Goal: Navigation & Orientation: Find specific page/section

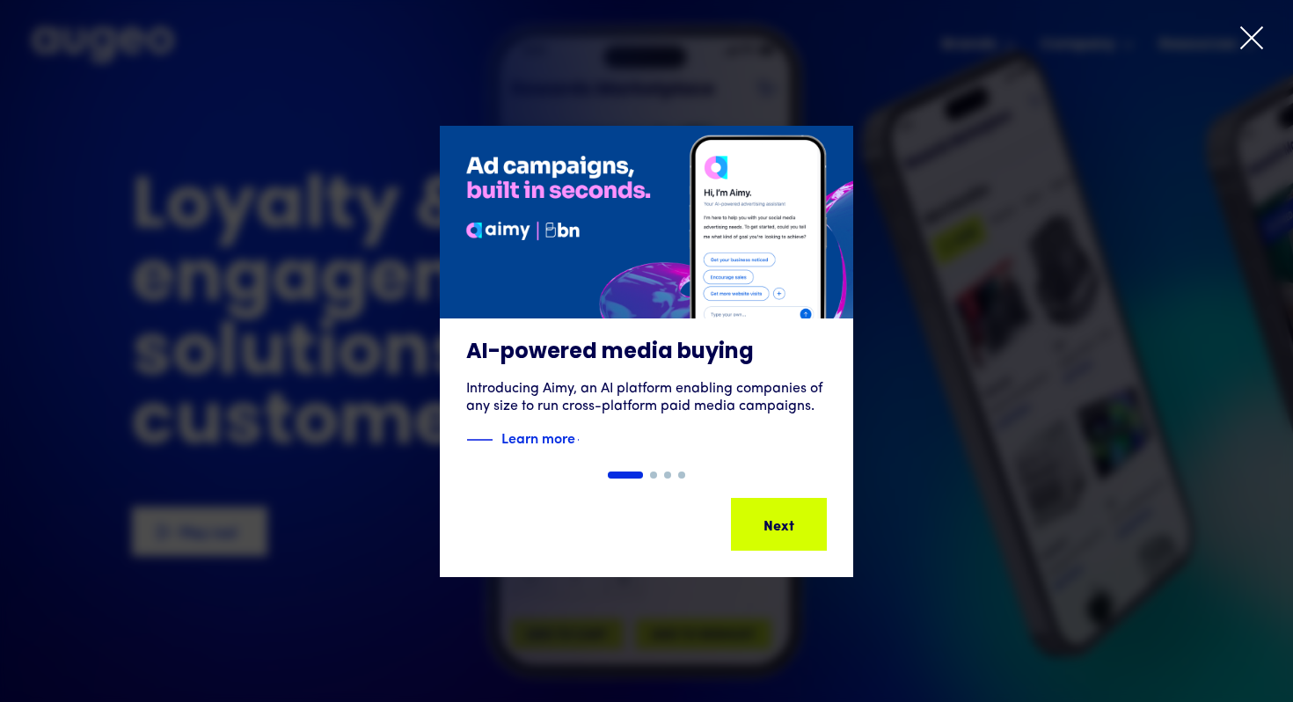
click at [1256, 31] on icon at bounding box center [1251, 37] width 21 height 21
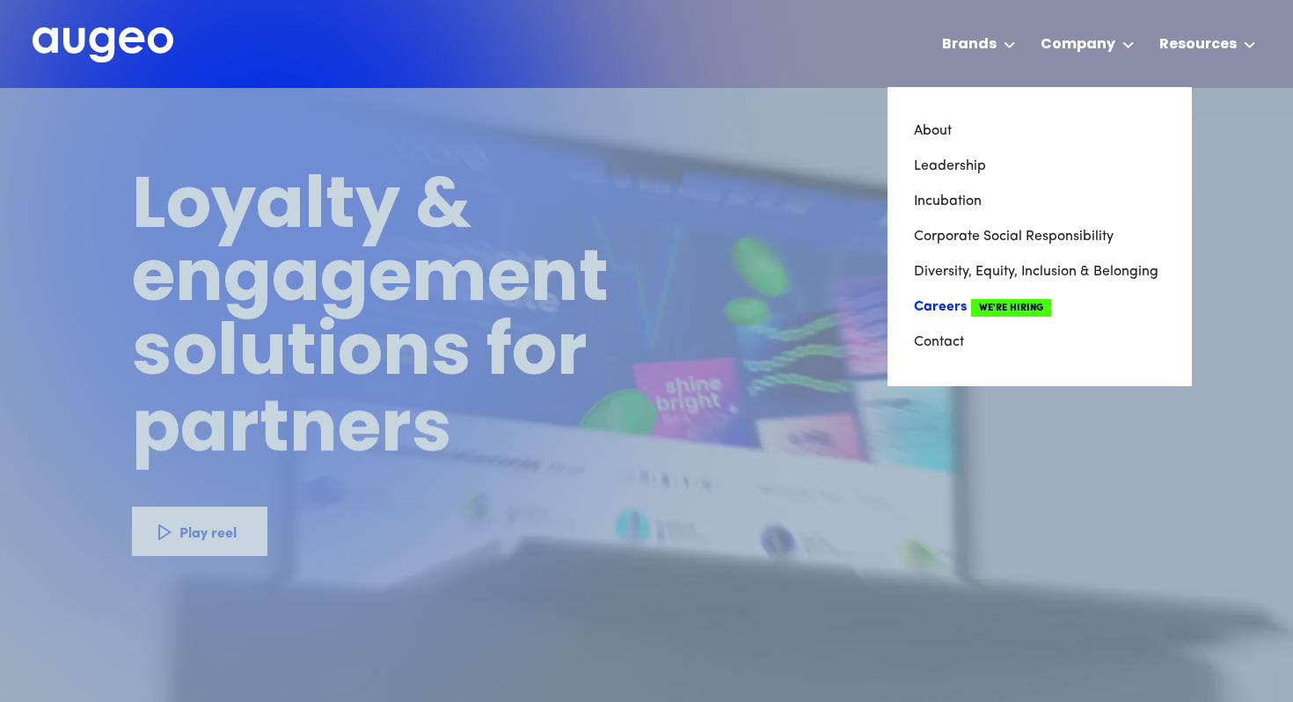
click at [943, 301] on link "Careers We're Hiring" at bounding box center [1040, 306] width 252 height 35
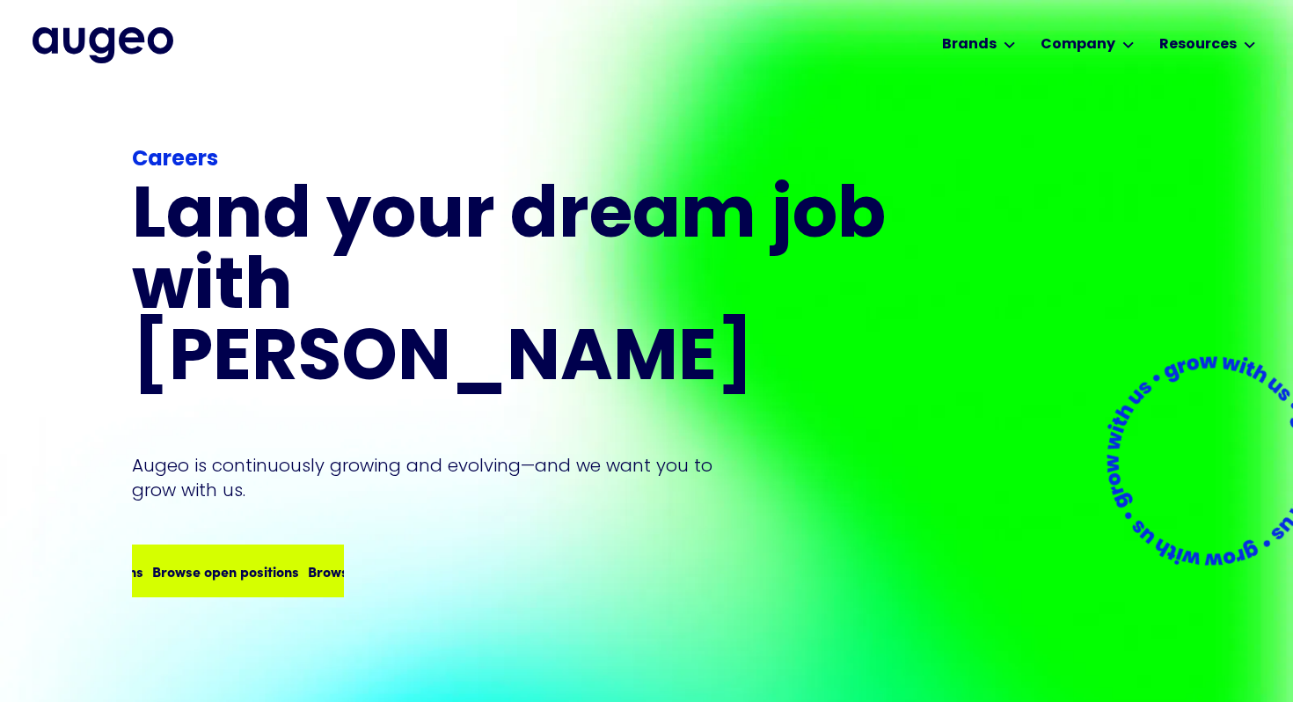
click at [308, 560] on div "Browse open positions" at bounding box center [381, 570] width 147 height 21
